Goal: Information Seeking & Learning: Learn about a topic

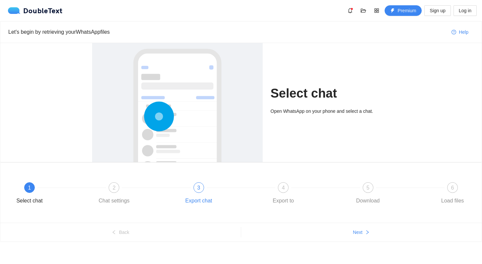
click at [205, 187] on div at bounding box center [241, 187] width 84 height 3
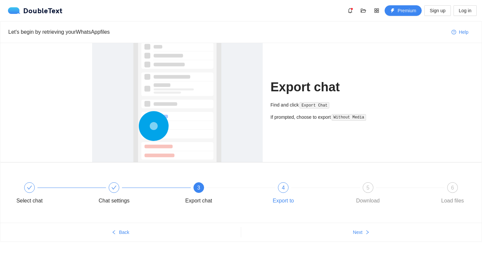
click at [286, 187] on div at bounding box center [325, 187] width 84 height 3
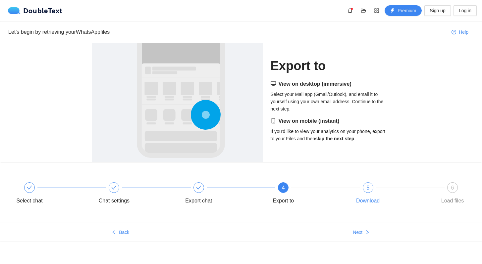
click at [358, 189] on div "5 Download" at bounding box center [391, 194] width 84 height 24
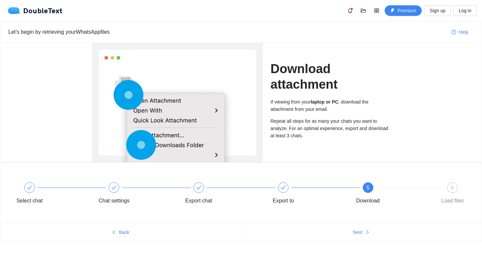
scroll to position [3, 0]
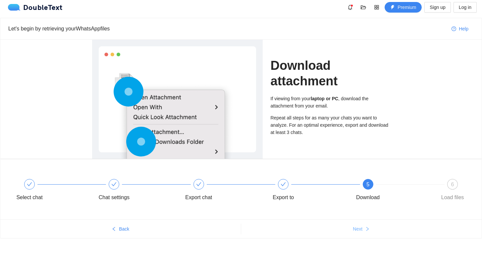
click at [360, 226] on span "Next" at bounding box center [358, 229] width 10 height 7
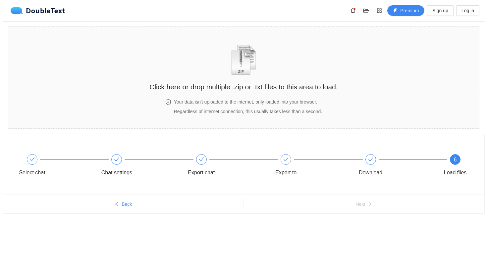
scroll to position [0, 0]
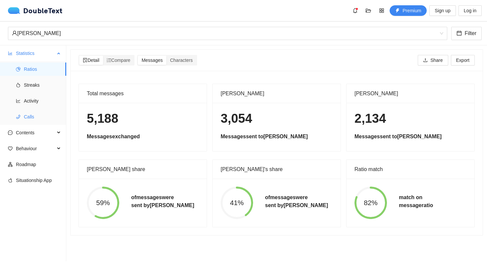
click at [10, 115] on li "Calls" at bounding box center [33, 116] width 66 height 13
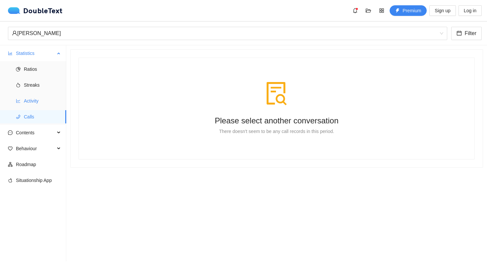
click at [16, 101] on icon "line-chart" at bounding box center [18, 101] width 4 height 4
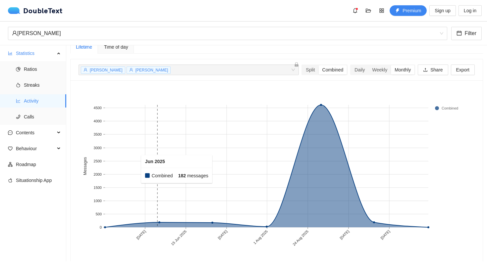
scroll to position [10, 0]
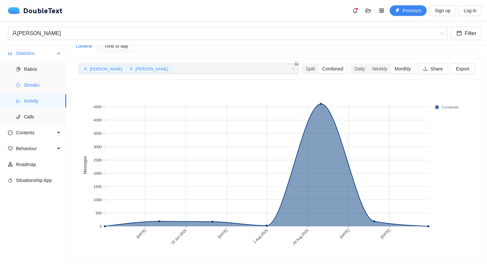
click at [18, 85] on icon "fire" at bounding box center [18, 85] width 5 height 5
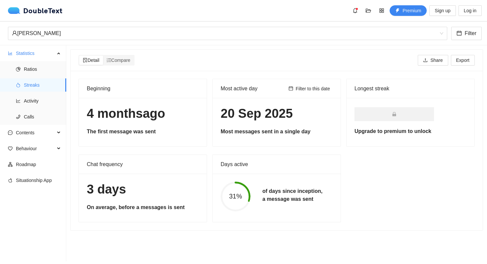
click at [266, 175] on div "31% of days since inception, a message was sent" at bounding box center [277, 197] width 128 height 46
click at [356, 107] on span at bounding box center [393, 109] width 79 height 5
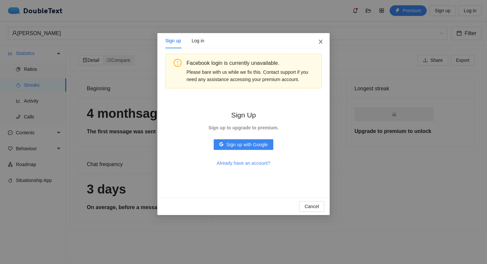
click at [318, 42] on icon "close" at bounding box center [320, 41] width 5 height 5
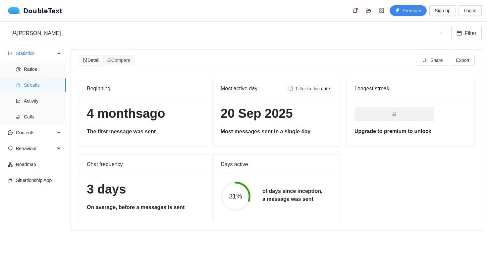
click at [288, 88] on icon "calendar" at bounding box center [290, 88] width 5 height 5
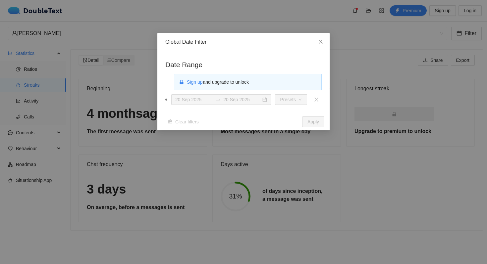
click at [167, 127] on div "Clear filters Apply" at bounding box center [243, 122] width 172 height 18
click at [103, 127] on div "Global Date Filter Date Range Sign up and upgrade to unlock [DATE] [DATE] Prese…" at bounding box center [243, 132] width 487 height 264
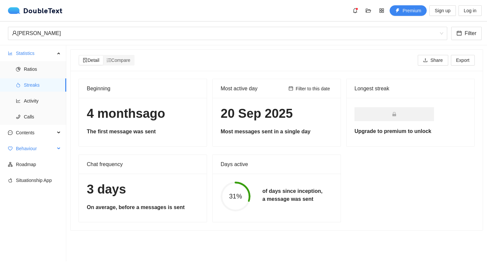
click at [30, 144] on span "Behaviour" at bounding box center [35, 148] width 39 height 13
click at [32, 166] on span "Engagement" at bounding box center [42, 164] width 37 height 13
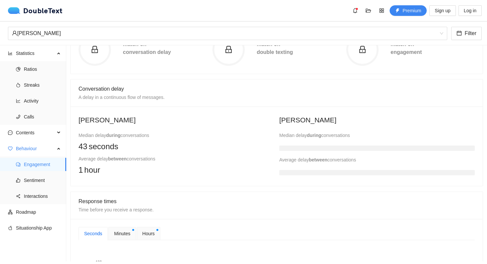
scroll to position [104, 0]
click at [98, 169] on span "hour" at bounding box center [92, 170] width 16 height 13
click at [296, 153] on div at bounding box center [376, 150] width 195 height 8
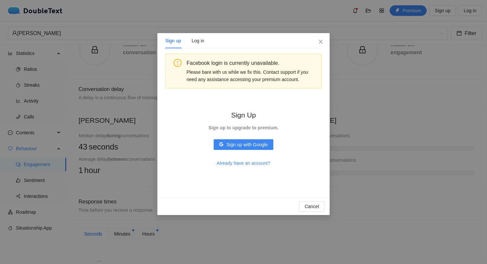
click at [367, 142] on div "Sign up Log in Facebook login is currently unavailable. Please bare with us whi…" at bounding box center [243, 132] width 487 height 264
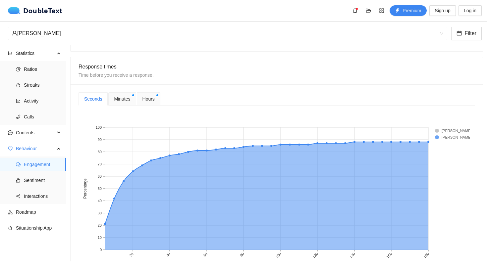
scroll to position [243, 0]
